Goal: Task Accomplishment & Management: Manage account settings

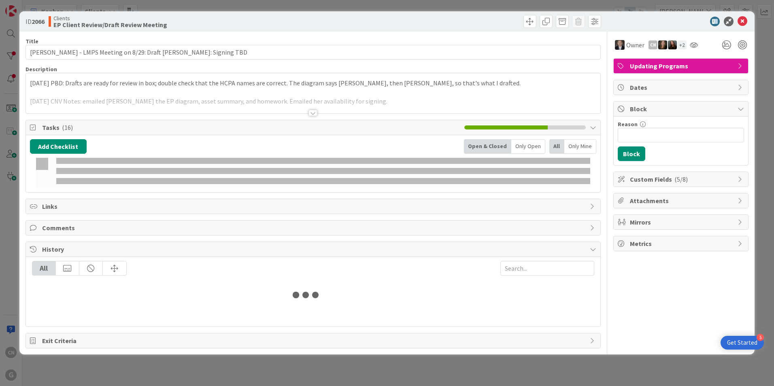
type input "[PERSON_NAME]"
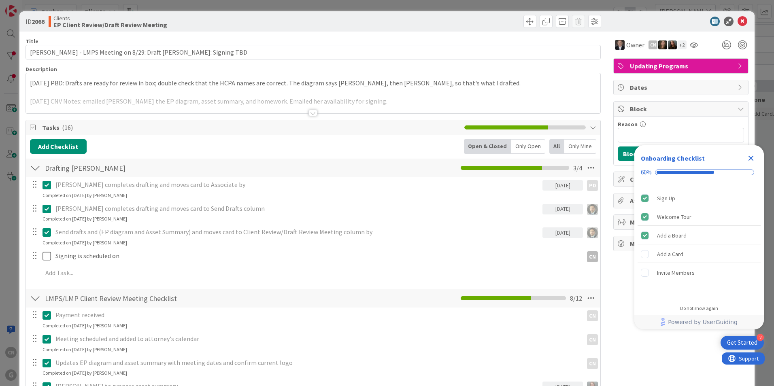
click at [309, 115] on div at bounding box center [313, 113] width 9 height 6
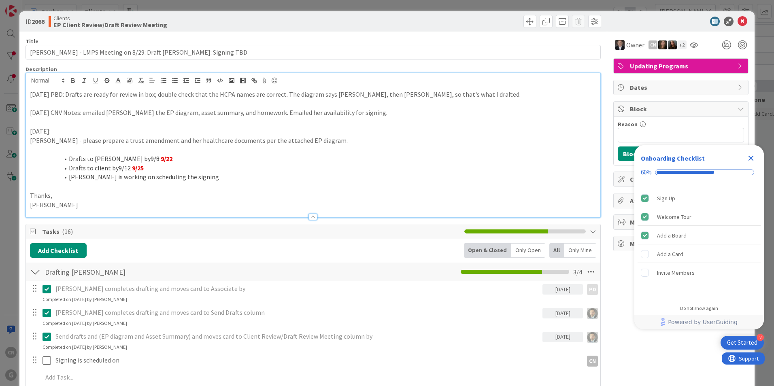
click at [29, 95] on div "9/23/2025 PBD: Drafts are ready for review in box; double check that the HCPA n…" at bounding box center [313, 152] width 575 height 129
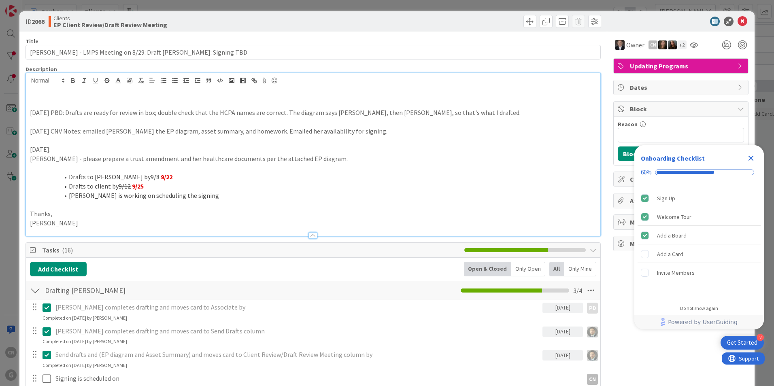
click at [752, 160] on icon "Close Checklist" at bounding box center [751, 158] width 10 height 10
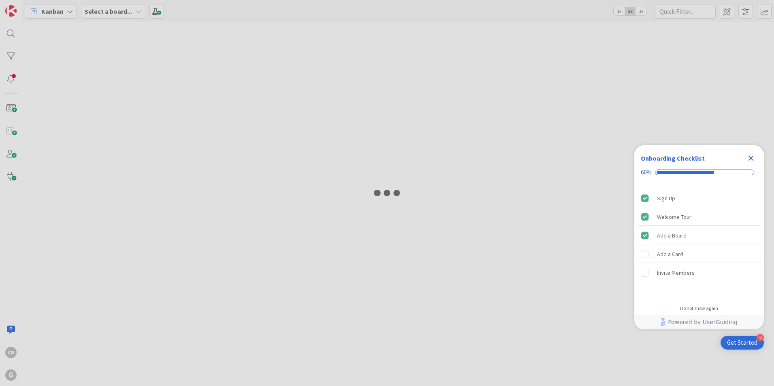
type input "[PERSON_NAME]"
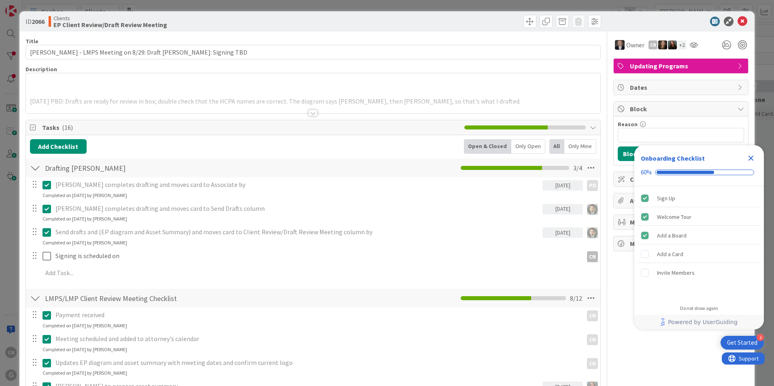
click at [197, 86] on p at bounding box center [313, 83] width 566 height 9
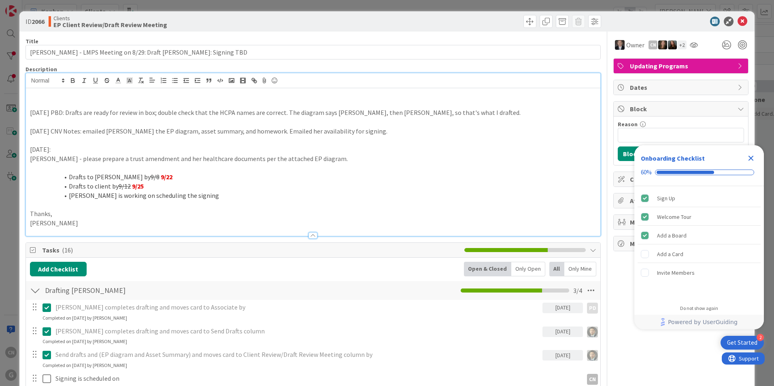
click at [82, 102] on p at bounding box center [313, 103] width 566 height 9
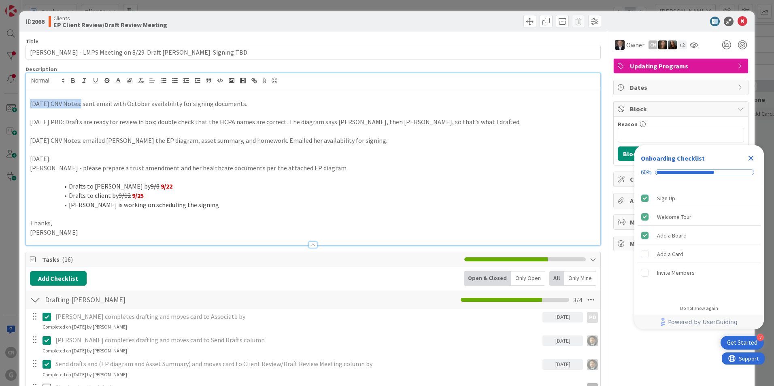
drag, startPoint x: 30, startPoint y: 104, endPoint x: 77, endPoint y: 70, distance: 58.4
click at [78, 105] on p "10.7.25 CNV Notes: sent email with October availability for signing documents." at bounding box center [313, 103] width 566 height 9
click at [71, 81] on icon "button" at bounding box center [72, 82] width 3 height 2
click at [74, 97] on p at bounding box center [313, 94] width 566 height 9
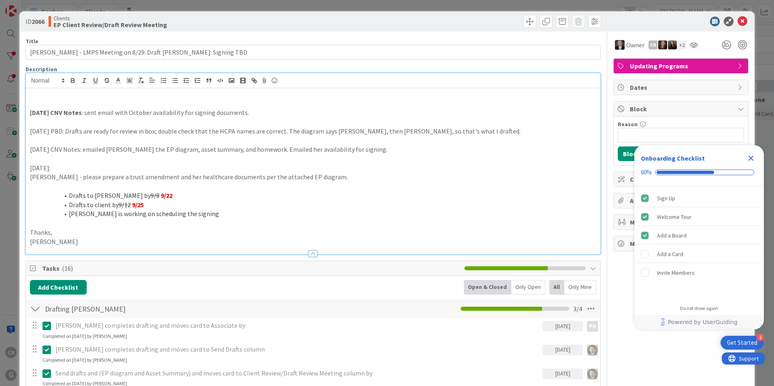
click at [753, 157] on icon "Close Checklist" at bounding box center [751, 158] width 5 height 5
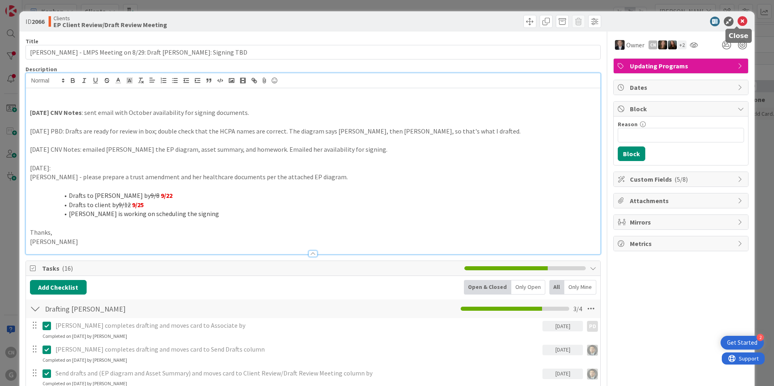
click at [738, 22] on icon at bounding box center [743, 22] width 10 height 10
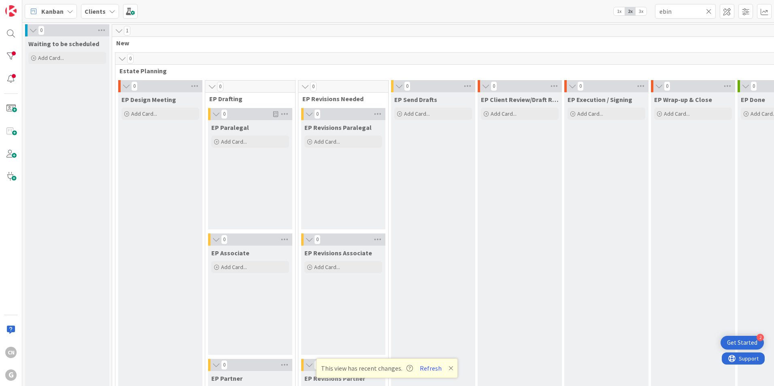
scroll to position [572, 144]
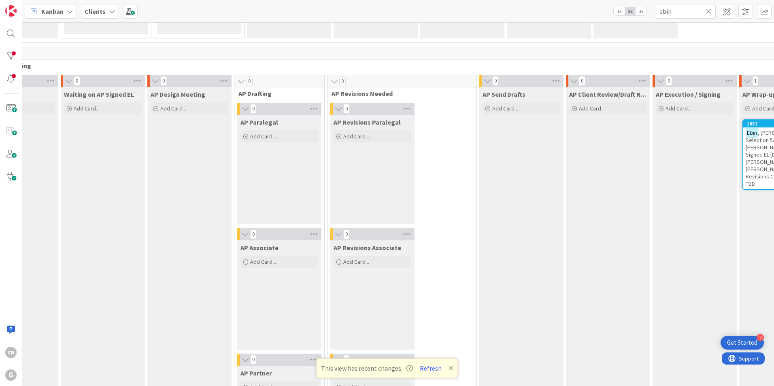
click at [746, 155] on span ", [PERSON_NAME]: LMP Select on 5/9 w/ [PERSON_NAME]: Received Signed EL [DATE];…" at bounding box center [779, 158] width 66 height 58
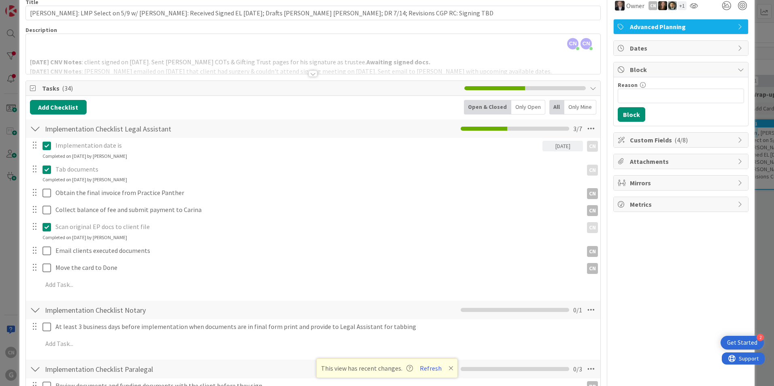
scroll to position [40, 0]
click at [247, 48] on div "CN Cindy Negron Vitilio just joined CN Cindy Negron Vitilio joined 1 hr 14 m ag…" at bounding box center [313, 54] width 575 height 40
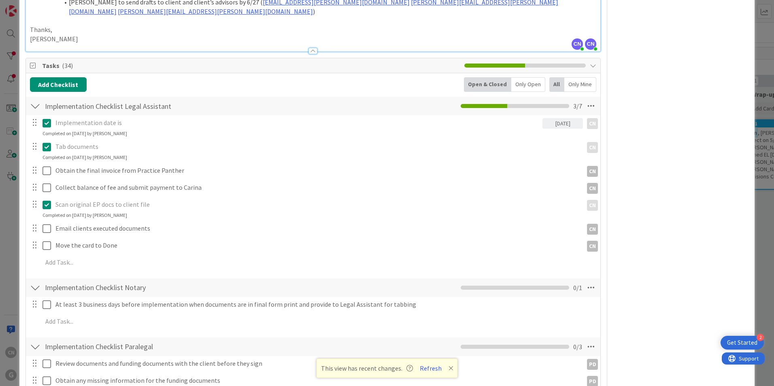
scroll to position [1012, 0]
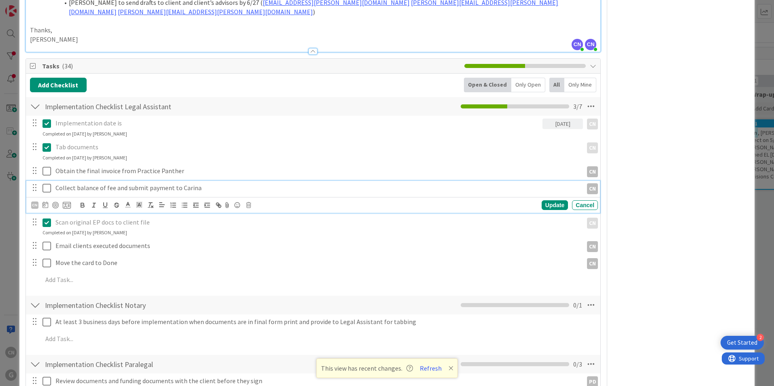
click at [47, 183] on icon at bounding box center [47, 188] width 9 height 10
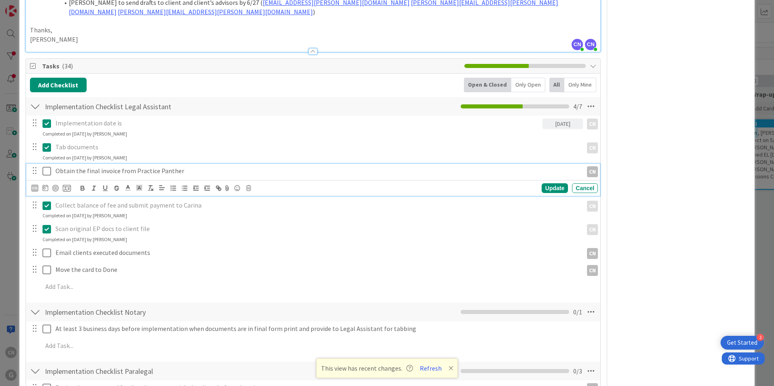
click at [47, 166] on icon at bounding box center [47, 171] width 9 height 10
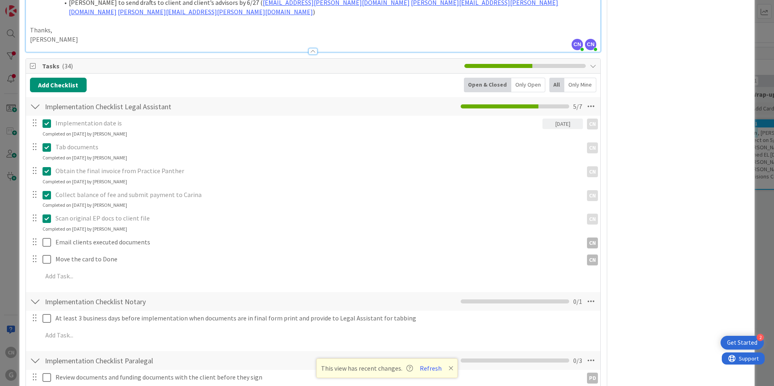
click at [44, 166] on icon at bounding box center [47, 171] width 9 height 10
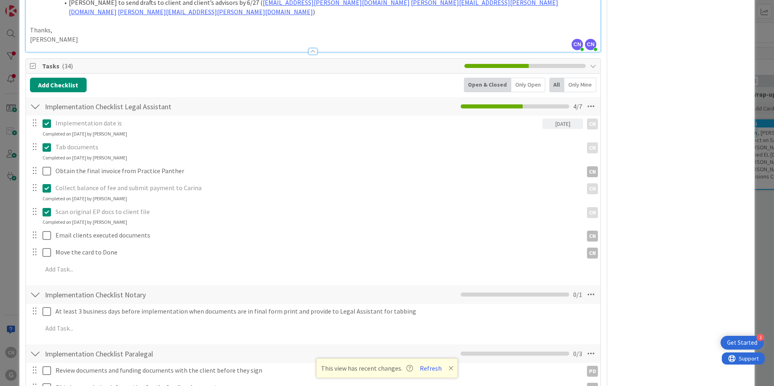
click at [44, 187] on div "Implementation date is 07/31/2025 CN CN Update Cancel Completed on 08/22/2025 b…" at bounding box center [313, 198] width 566 height 164
click at [48, 183] on icon at bounding box center [47, 188] width 9 height 10
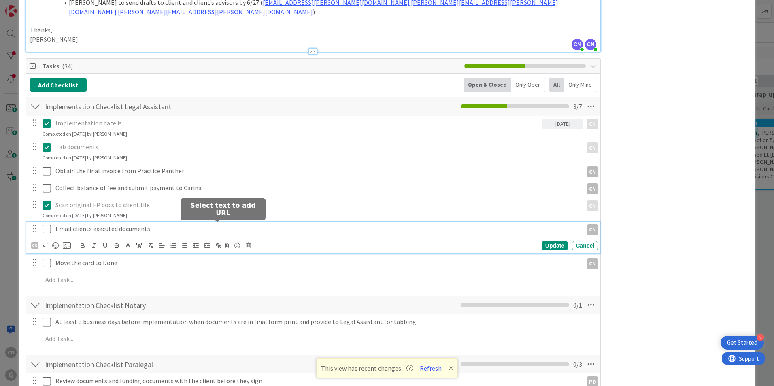
click at [219, 230] on div "Email clients executed documents CN CN Update Cancel" at bounding box center [313, 238] width 574 height 32
click at [685, 264] on div "Owner CN + 1 Advanced Planning Dates Block Reason 0 / 256 Block Custom Fields (…" at bounding box center [680, 99] width 135 height 2159
click at [111, 224] on p "Email clients executed documents" at bounding box center [317, 228] width 524 height 9
click at [34, 242] on div "CN" at bounding box center [34, 245] width 7 height 7
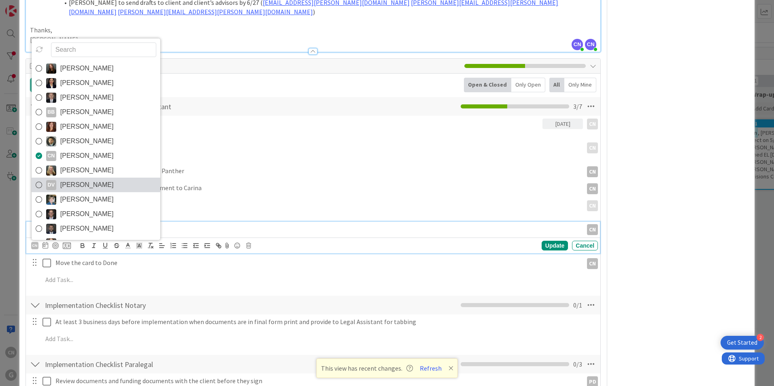
click at [99, 179] on span "[PERSON_NAME]" at bounding box center [86, 185] width 53 height 12
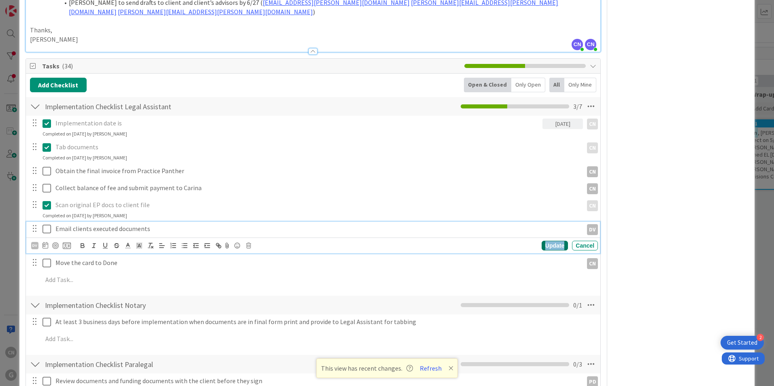
drag, startPoint x: 553, startPoint y: 225, endPoint x: 536, endPoint y: 228, distance: 17.2
click at [553, 241] on div "Update" at bounding box center [555, 246] width 26 height 10
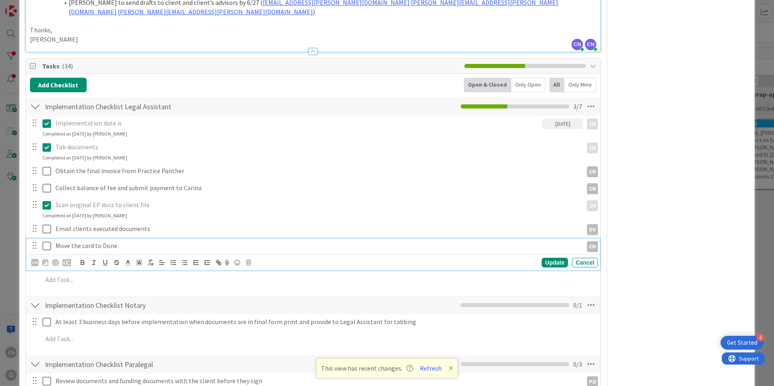
click at [147, 241] on p "Move the card to Done" at bounding box center [317, 245] width 524 height 9
click at [36, 259] on div "CN" at bounding box center [34, 262] width 7 height 7
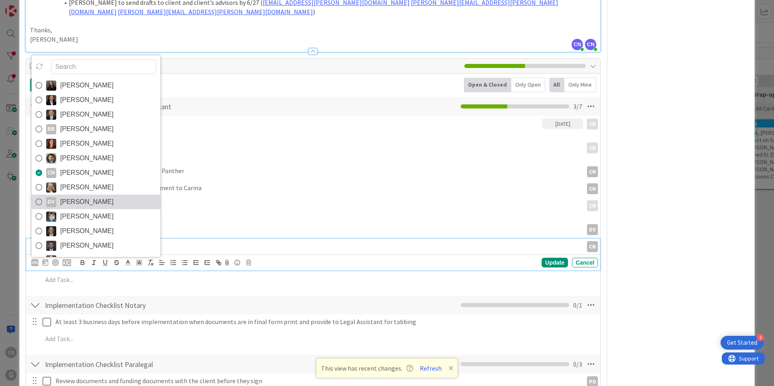
click at [76, 196] on span "[PERSON_NAME]" at bounding box center [86, 202] width 53 height 12
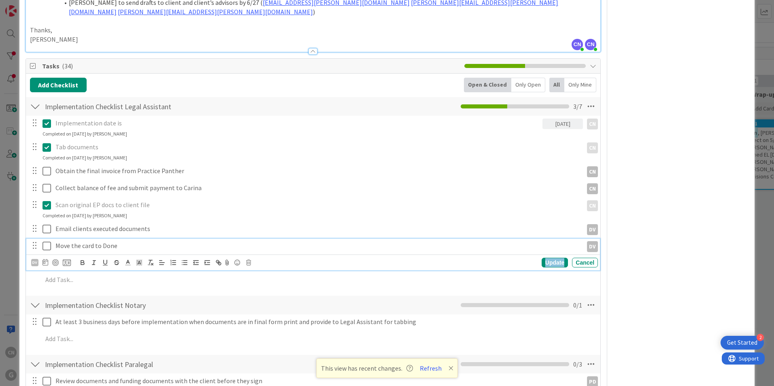
click at [552, 258] on div "Update" at bounding box center [555, 263] width 26 height 10
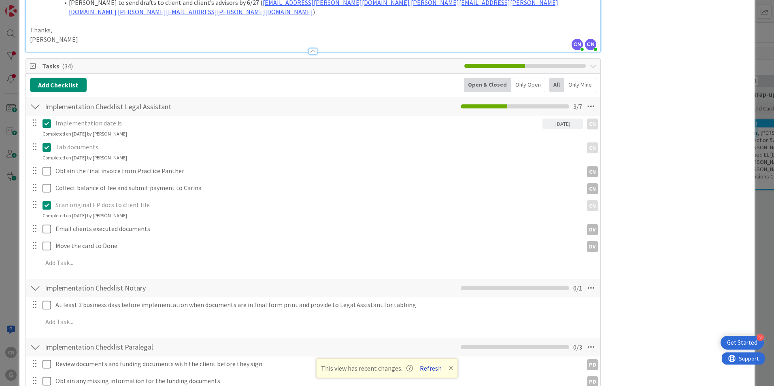
click at [426, 371] on button "Refresh" at bounding box center [431, 368] width 28 height 11
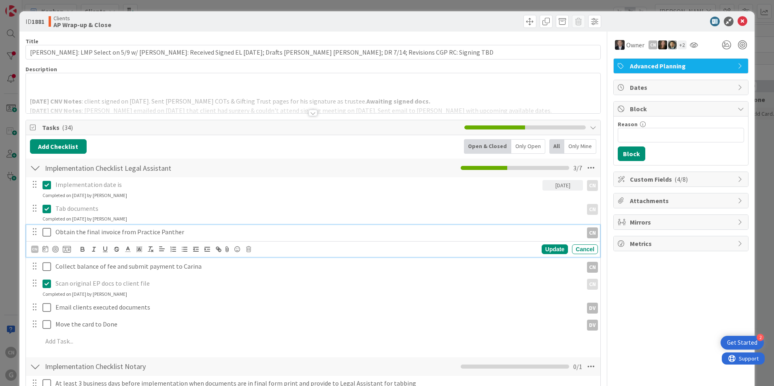
click at [45, 231] on icon at bounding box center [47, 233] width 9 height 10
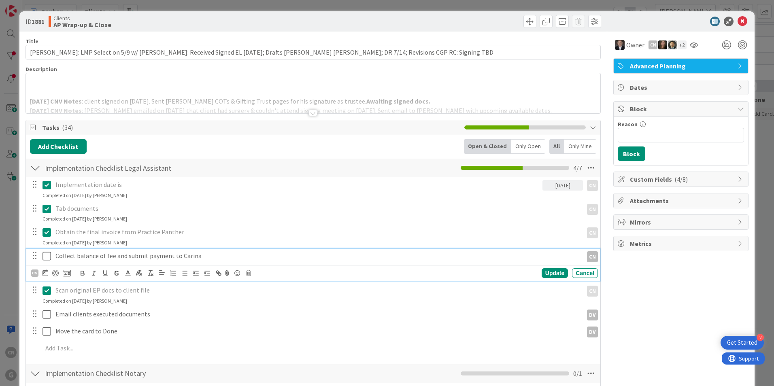
click at [45, 255] on icon at bounding box center [47, 256] width 9 height 10
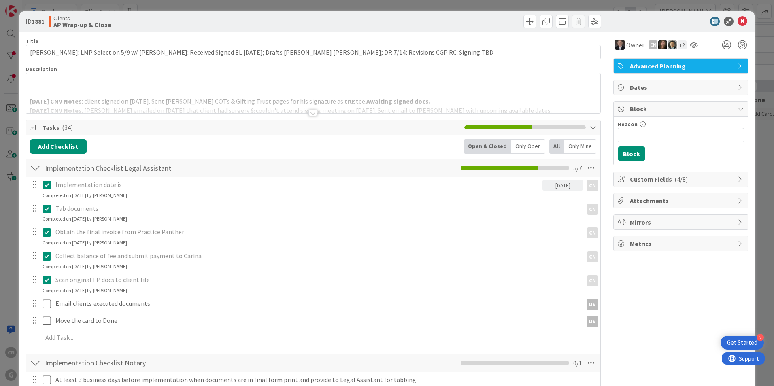
click at [46, 280] on icon at bounding box center [47, 280] width 9 height 10
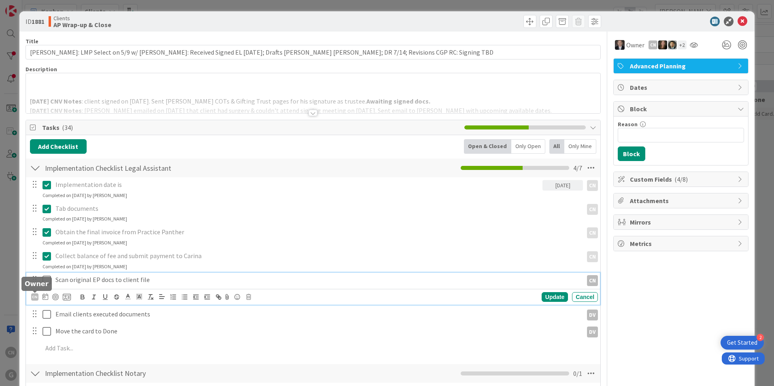
click at [34, 298] on div "CN" at bounding box center [34, 297] width 7 height 7
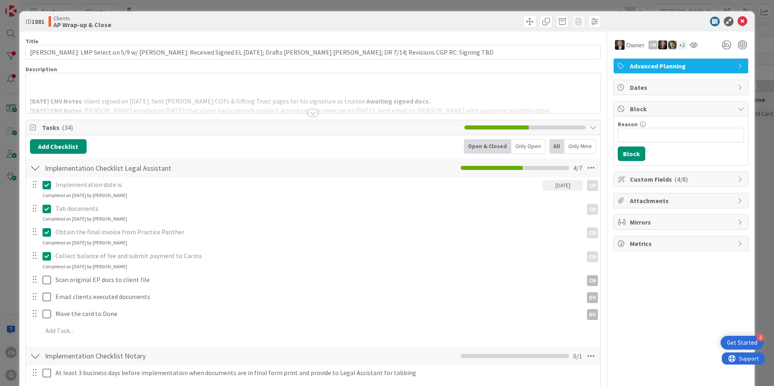
click at [0, 0] on span "[PERSON_NAME]" at bounding box center [0, 0] width 0 height 0
click at [190, 89] on p at bounding box center [313, 92] width 566 height 9
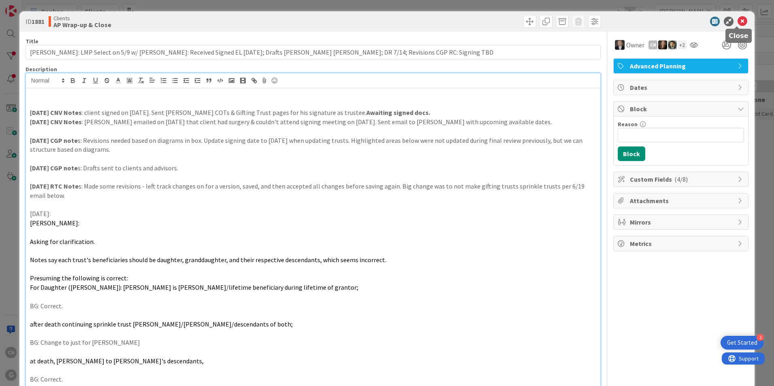
click at [738, 22] on icon at bounding box center [743, 22] width 10 height 10
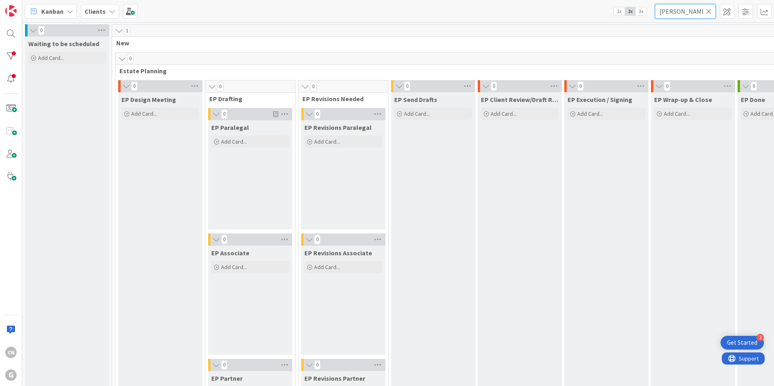
drag, startPoint x: 690, startPoint y: 12, endPoint x: 581, endPoint y: 14, distance: 108.1
click at [581, 14] on div "Kanban Clients 1x 2x 3x [PERSON_NAME]" at bounding box center [398, 11] width 752 height 22
type input "[PERSON_NAME]"
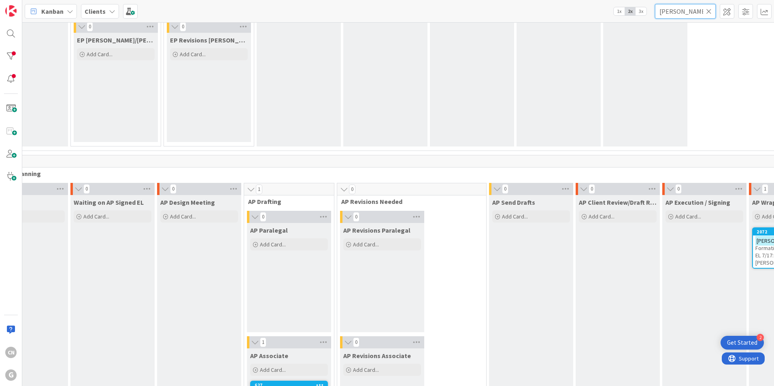
scroll to position [464, 134]
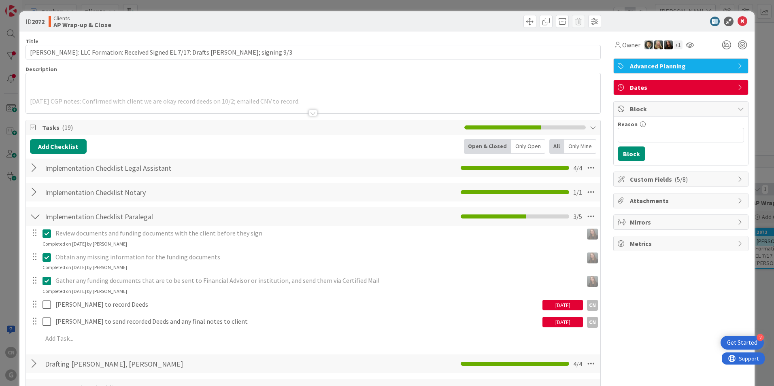
click at [309, 113] on div at bounding box center [313, 113] width 9 height 6
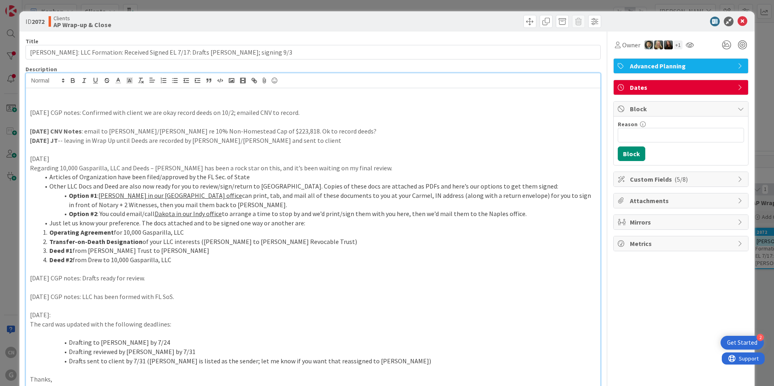
drag, startPoint x: 34, startPoint y: 114, endPoint x: 79, endPoint y: 114, distance: 44.1
click at [73, 82] on icon "button" at bounding box center [72, 80] width 7 height 7
click at [82, 119] on p at bounding box center [313, 121] width 566 height 9
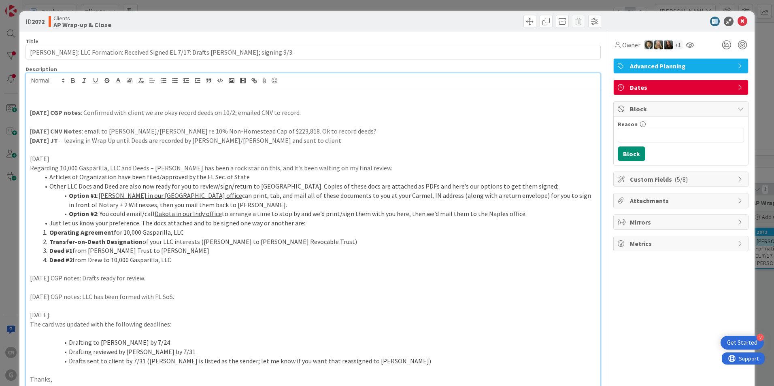
click at [47, 104] on p at bounding box center [313, 103] width 566 height 9
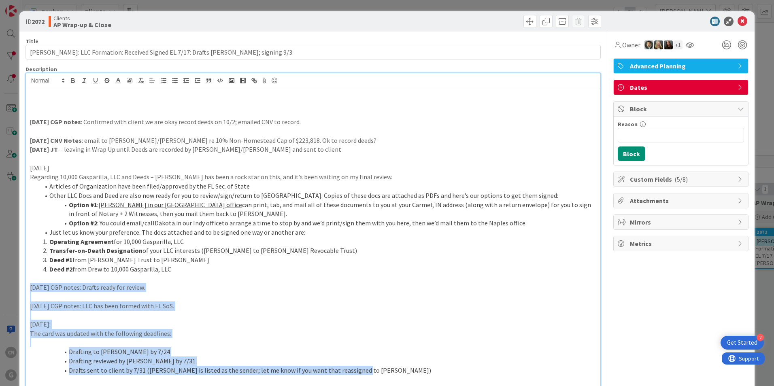
drag, startPoint x: 367, startPoint y: 369, endPoint x: 27, endPoint y: 284, distance: 351.1
drag, startPoint x: 187, startPoint y: 269, endPoint x: 16, endPoint y: 140, distance: 214.1
click at [16, 139] on div "ID 2072 Clients AP Wrap-up & Close Title 85 / 128 [PERSON_NAME]: LLC Formation:…" at bounding box center [387, 193] width 774 height 386
click at [101, 157] on p at bounding box center [313, 158] width 566 height 9
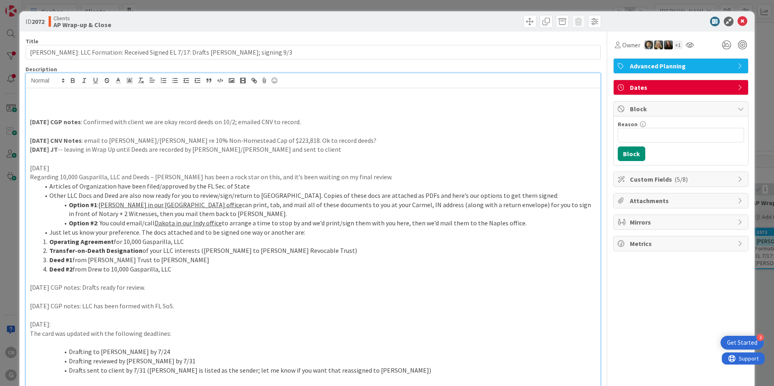
drag, startPoint x: 58, startPoint y: 168, endPoint x: 27, endPoint y: 170, distance: 31.2
click at [72, 81] on icon "button" at bounding box center [72, 80] width 7 height 7
click at [68, 170] on p "[DATE]" at bounding box center [313, 168] width 566 height 9
